Goal: Subscribe to service/newsletter

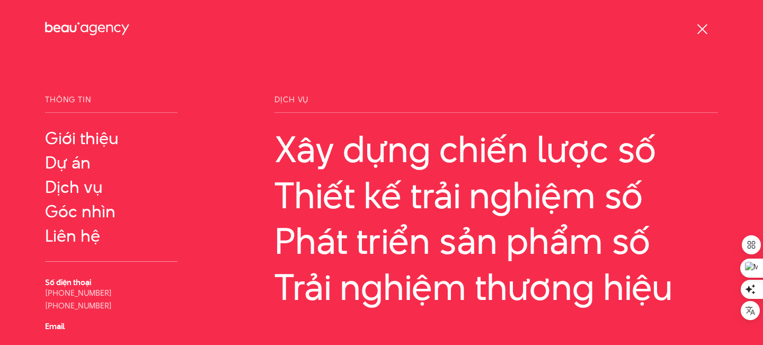
click at [692, 32] on div at bounding box center [702, 29] width 32 height 32
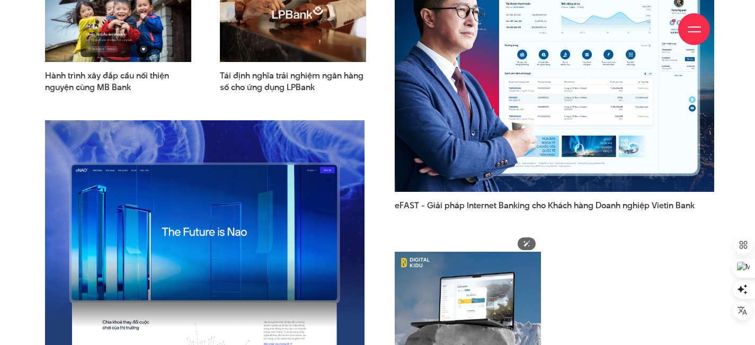
scroll to position [1406, 0]
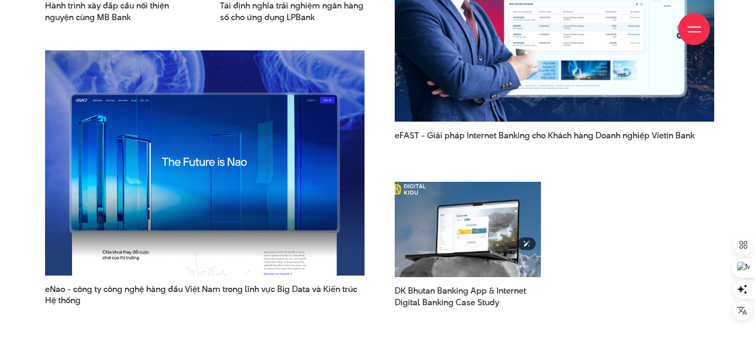
click at [441, 217] on img at bounding box center [467, 229] width 161 height 105
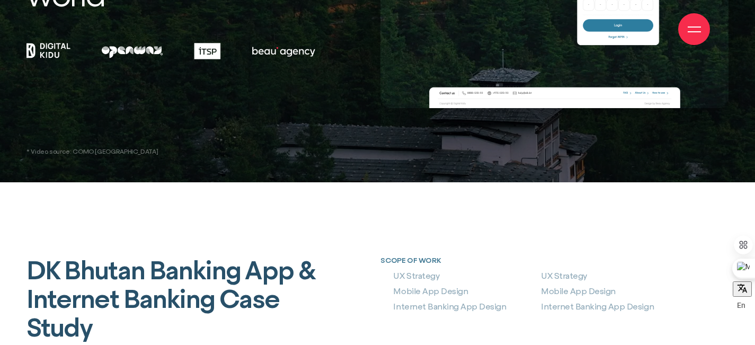
scroll to position [174, 0]
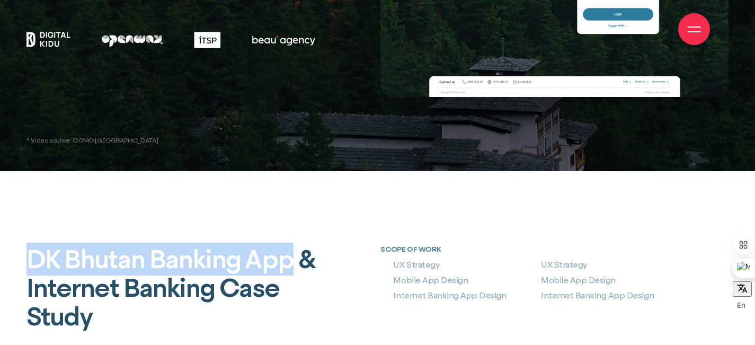
drag, startPoint x: 24, startPoint y: 259, endPoint x: 289, endPoint y: 263, distance: 265.5
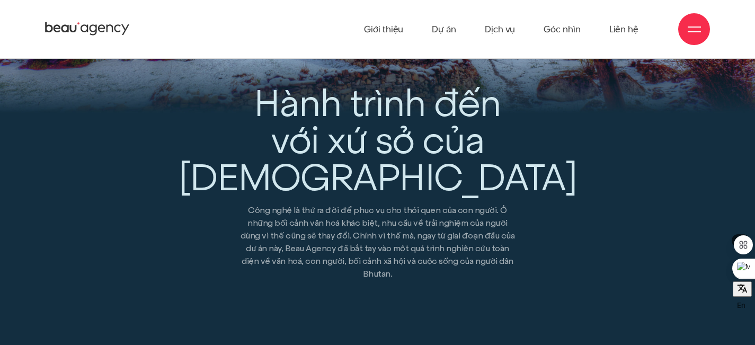
scroll to position [639, 0]
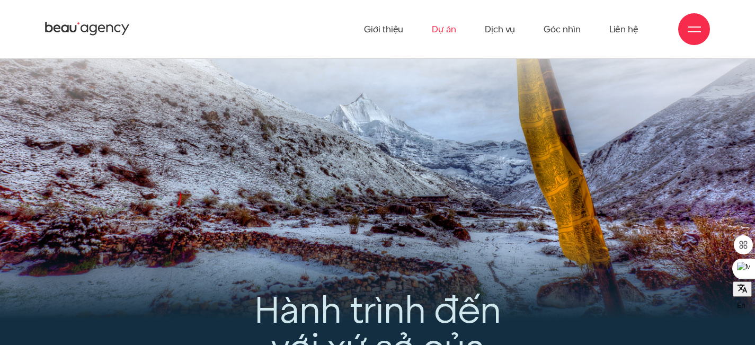
click at [449, 31] on link "Dự án" at bounding box center [444, 29] width 24 height 58
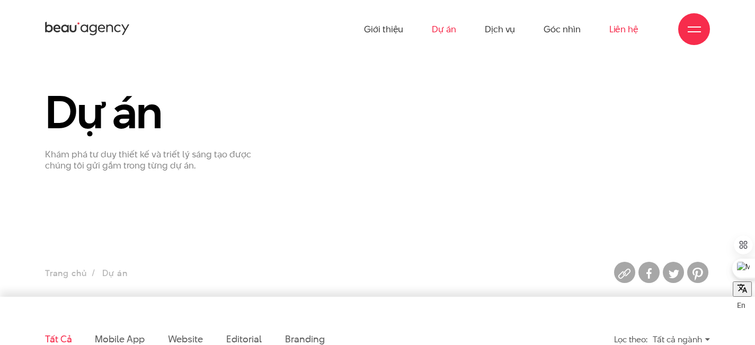
click at [618, 26] on link "Liên hệ" at bounding box center [623, 29] width 29 height 58
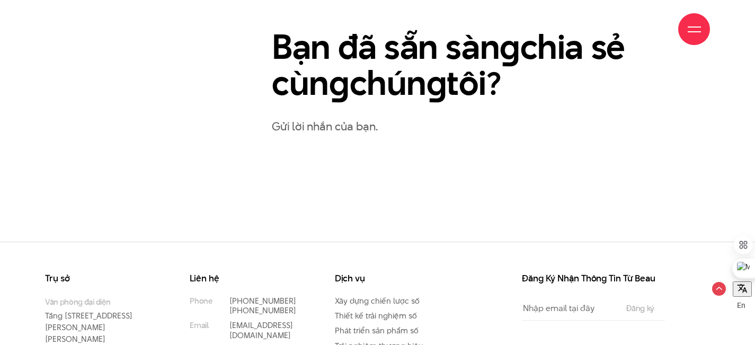
scroll to position [665, 0]
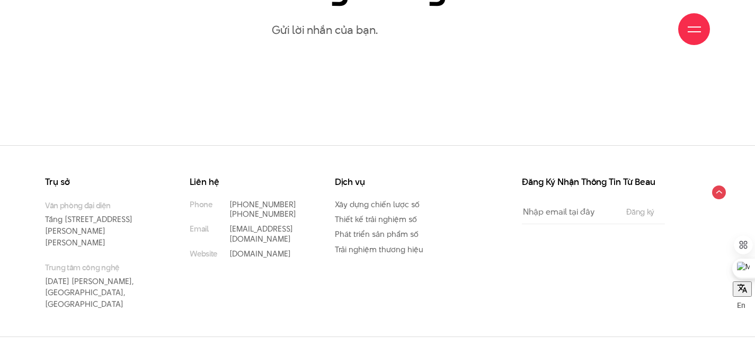
click at [569, 216] on input "Email" at bounding box center [569, 212] width 94 height 24
click at [653, 207] on form "Email The subscriber's email address. Đăng ký" at bounding box center [593, 212] width 143 height 24
click at [652, 212] on input "Đăng ký" at bounding box center [640, 212] width 34 height 8
click at [561, 206] on input "Email" at bounding box center [569, 212] width 94 height 24
click at [446, 189] on div "Dịch vụ Xây dựng chiến lược số Thiết kế trải nghiệm số Phát triển sản phẩm số T…" at bounding box center [399, 215] width 129 height 77
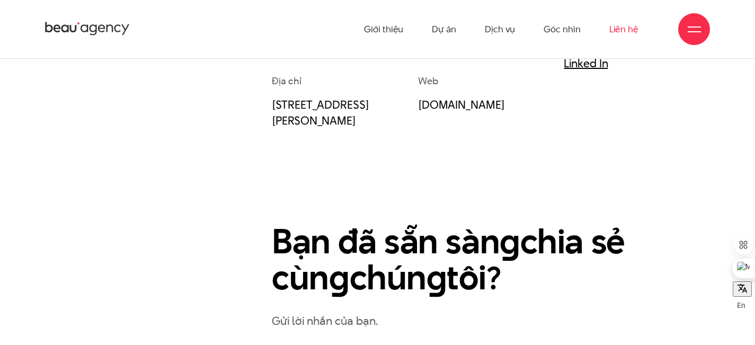
scroll to position [273, 0]
